Goal: Task Accomplishment & Management: Manage account settings

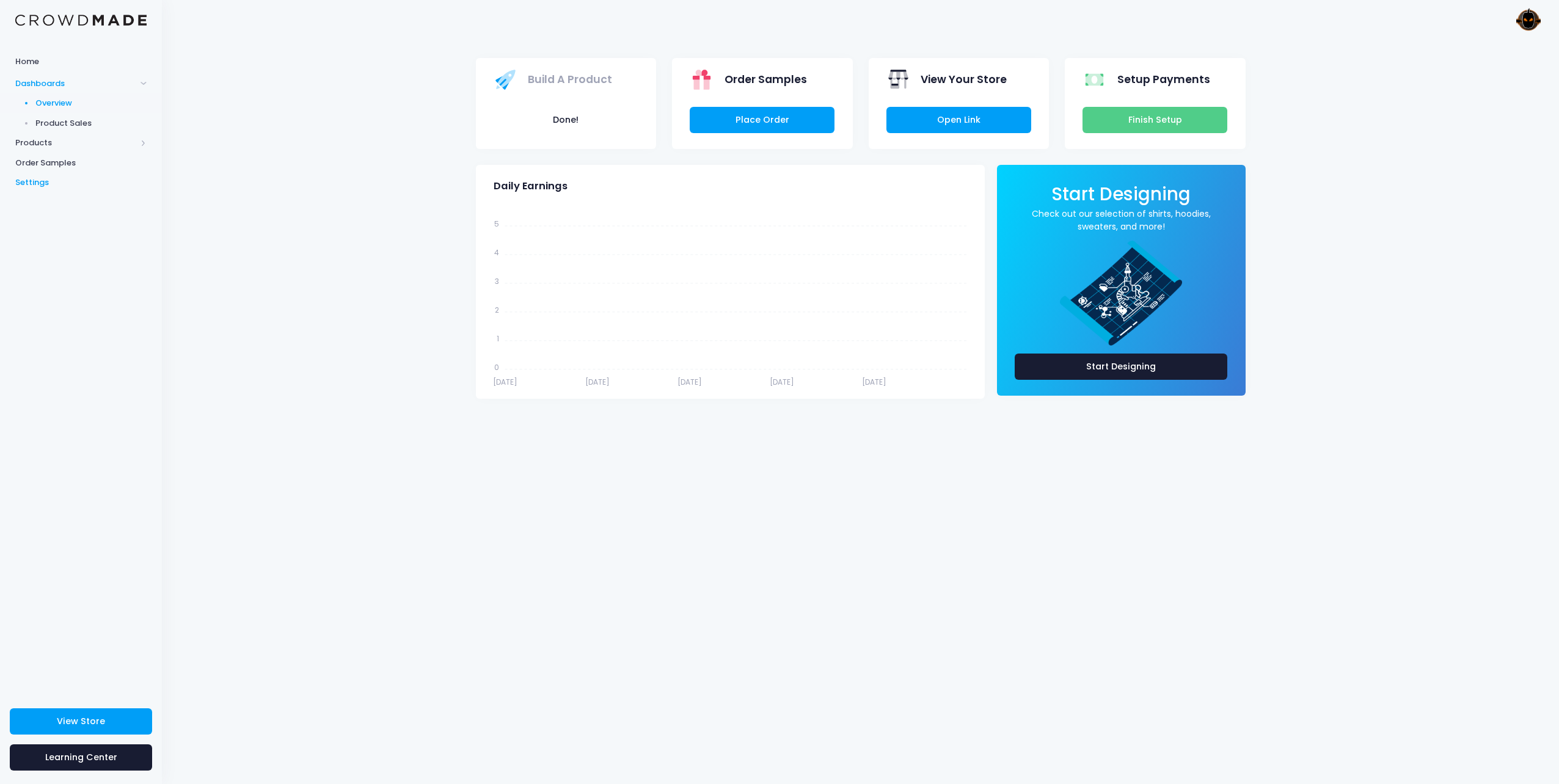
click at [43, 181] on span "Settings" at bounding box center [81, 182] width 132 height 12
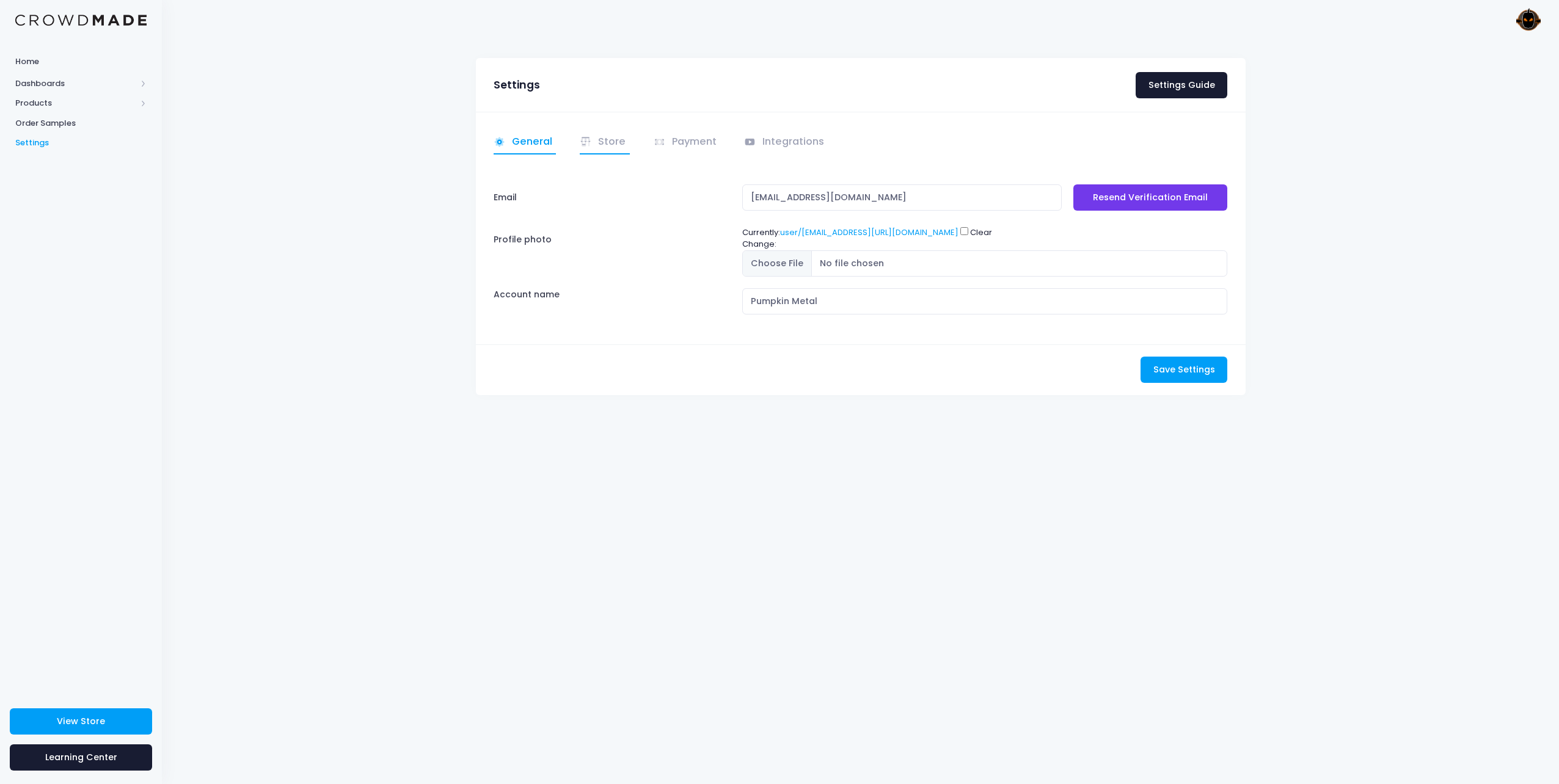
click at [606, 147] on link "Store" at bounding box center [604, 143] width 50 height 24
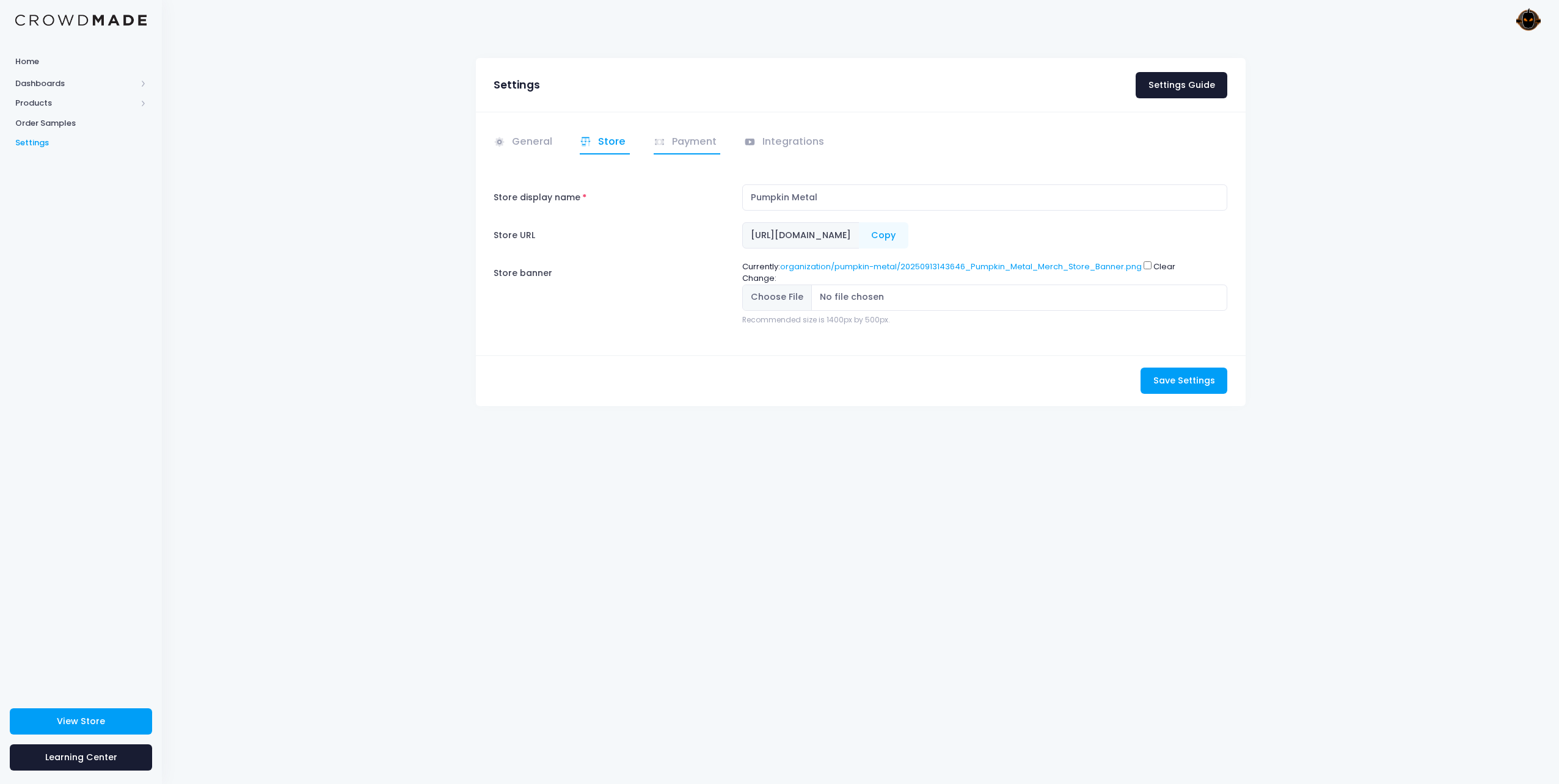
click at [692, 148] on link "Payment" at bounding box center [687, 143] width 67 height 24
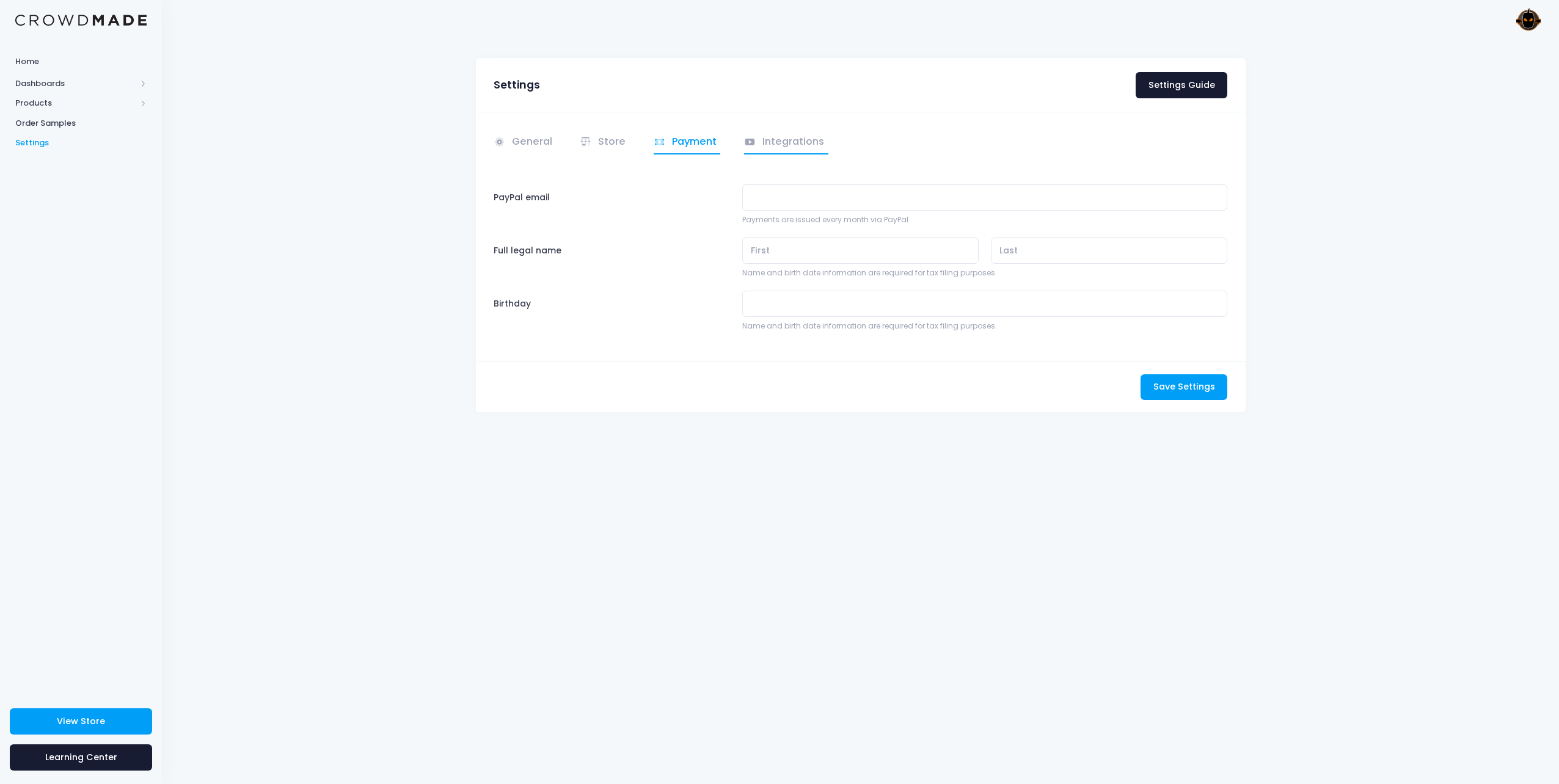
click at [770, 145] on link "Integrations" at bounding box center [786, 143] width 84 height 24
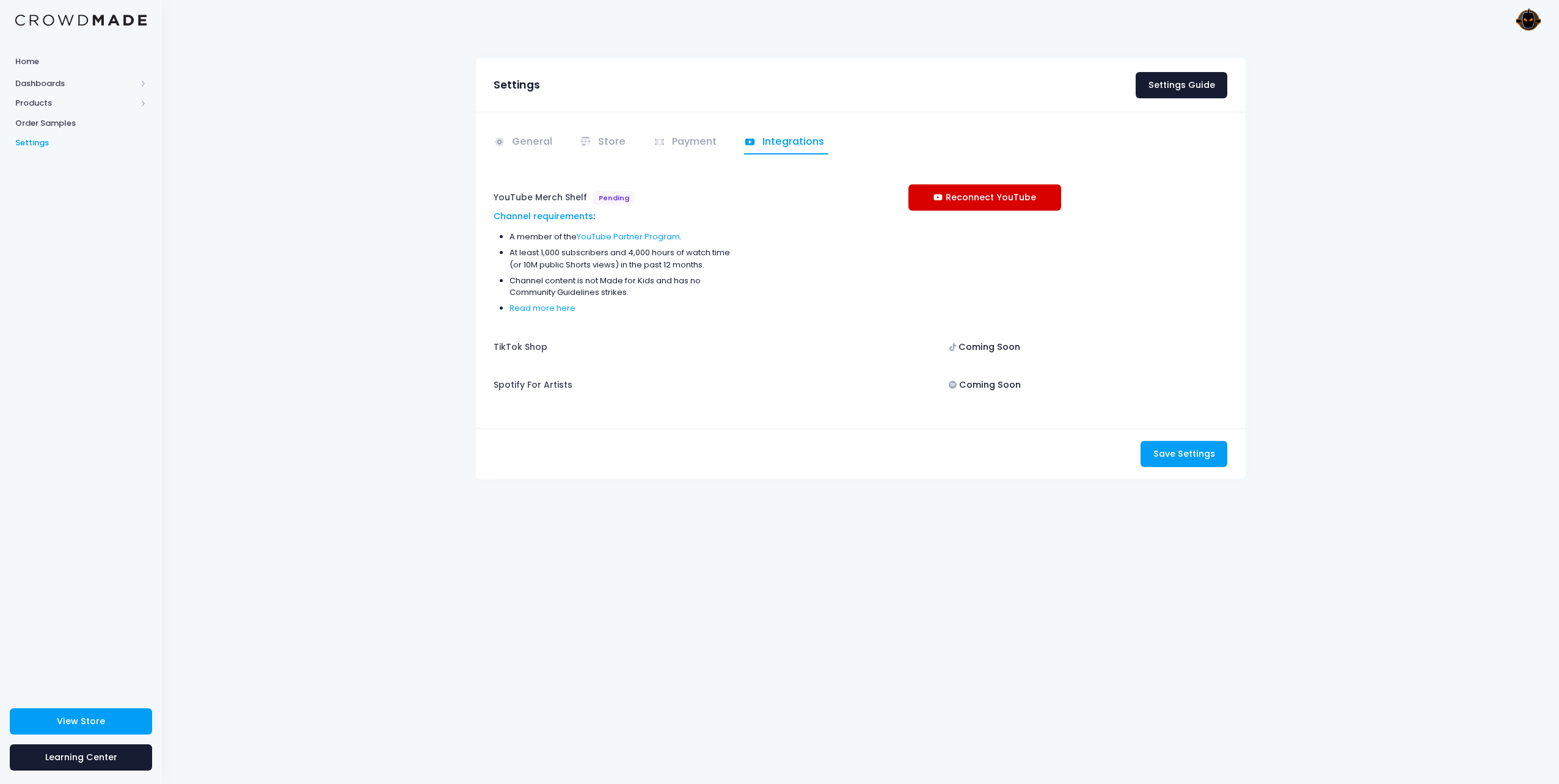
click at [939, 198] on icon at bounding box center [939, 198] width 12 height 0
